Goal: Information Seeking & Learning: Learn about a topic

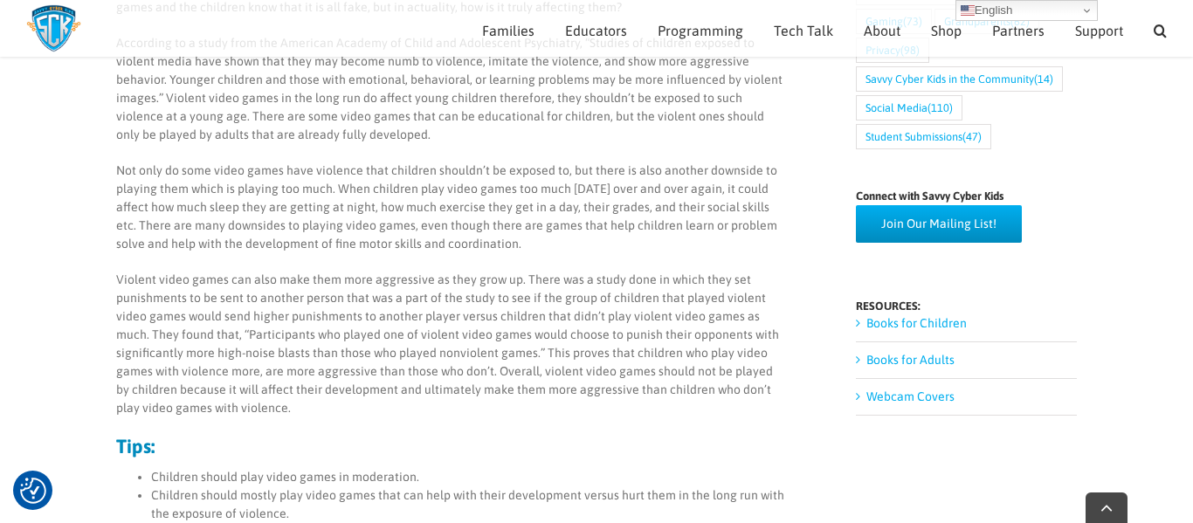
scroll to position [821, 0]
click at [460, 245] on p "Not only do some video games have violence that children shouldn’t be exposed t…" at bounding box center [451, 207] width 670 height 92
click at [459, 244] on p "Not only do some video games have violence that children shouldn’t be exposed t…" at bounding box center [451, 207] width 670 height 92
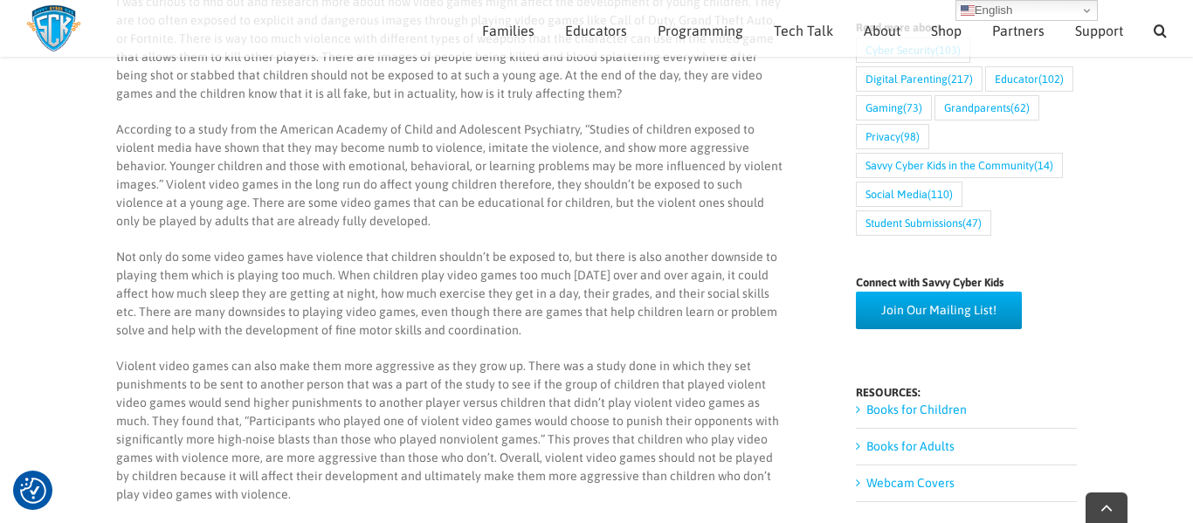
scroll to position [738, 0]
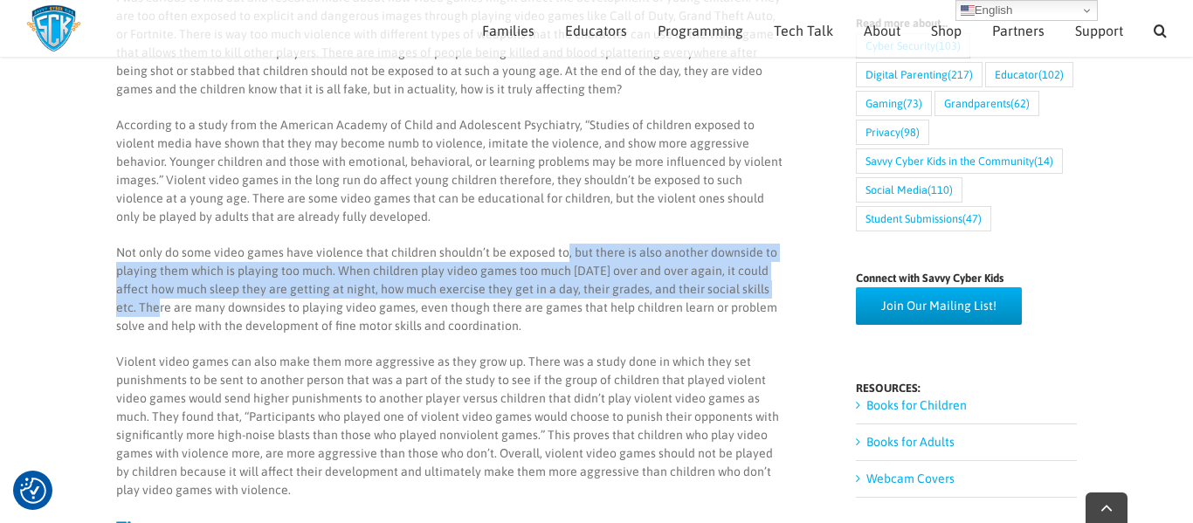
drag, startPoint x: 560, startPoint y: 252, endPoint x: 806, endPoint y: 287, distance: 248.6
click at [806, 287] on div "Are Video Games Too Violent for Children? By [PERSON_NAME] I was curious to fin…" at bounding box center [596, 398] width 960 height 1915
copy p ", but there is also another downside to playing them which is playing too much.…"
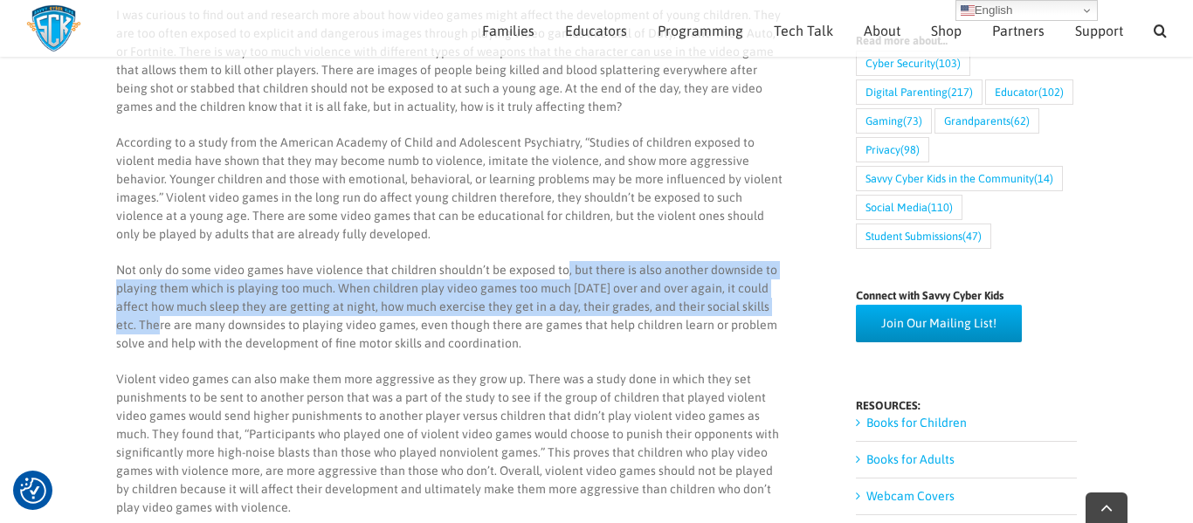
scroll to position [724, 0]
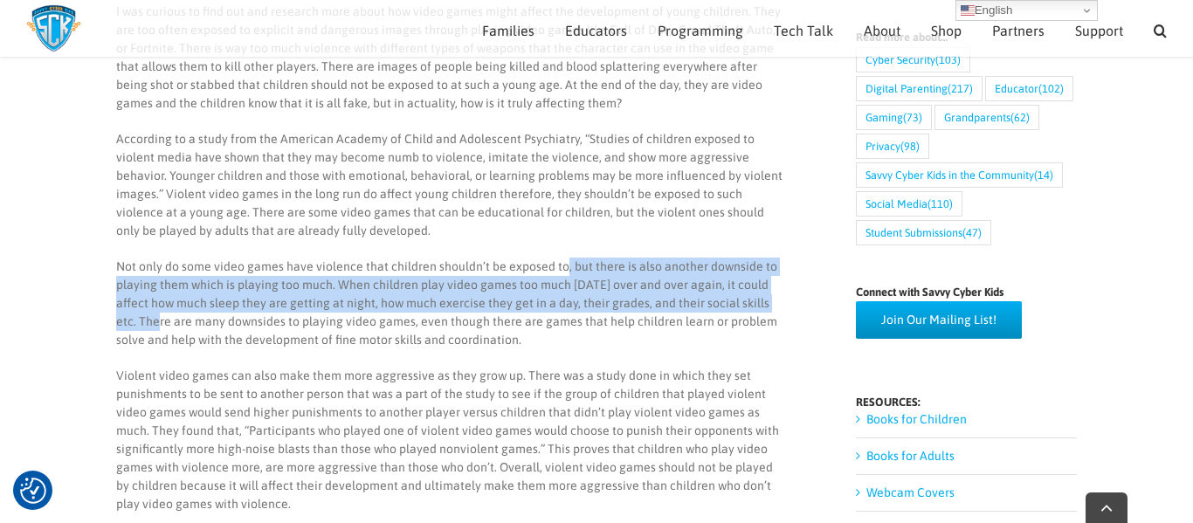
click at [596, 348] on p "Not only do some video games have violence that children shouldn’t be exposed t…" at bounding box center [451, 304] width 670 height 92
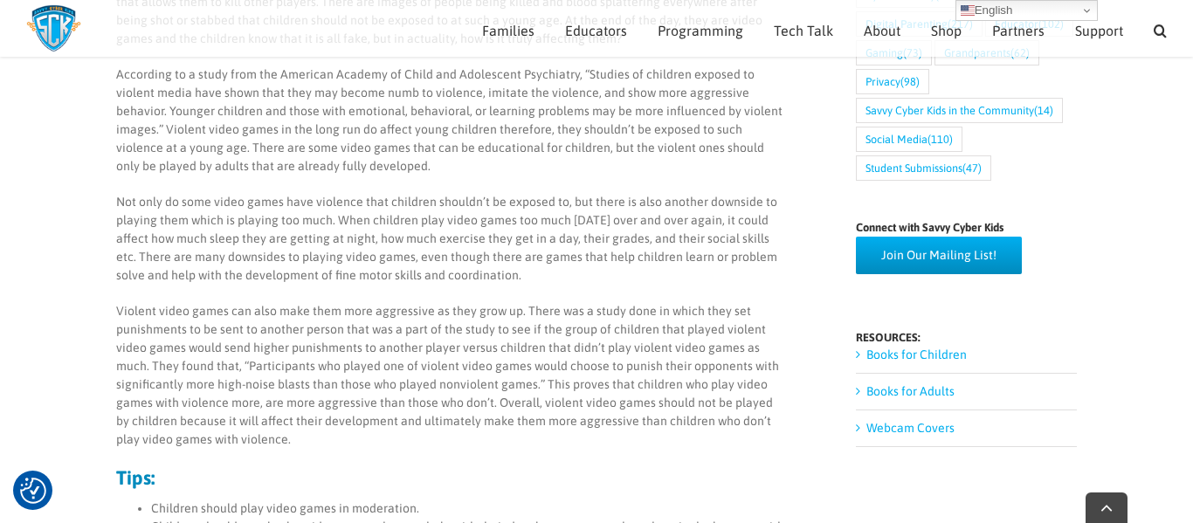
scroll to position [789, 0]
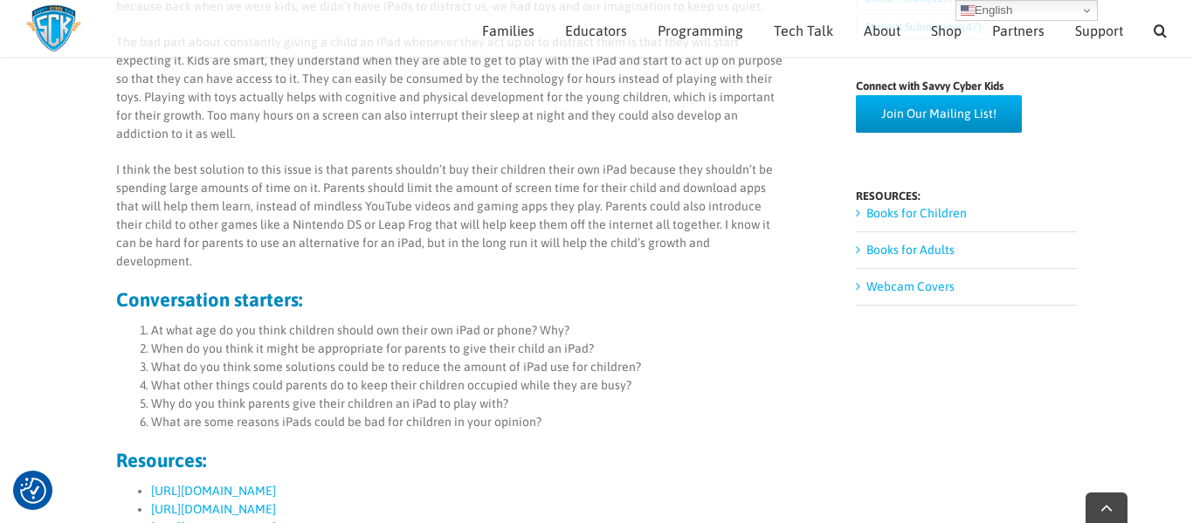
scroll to position [945, 0]
